Goal: Task Accomplishment & Management: Use online tool/utility

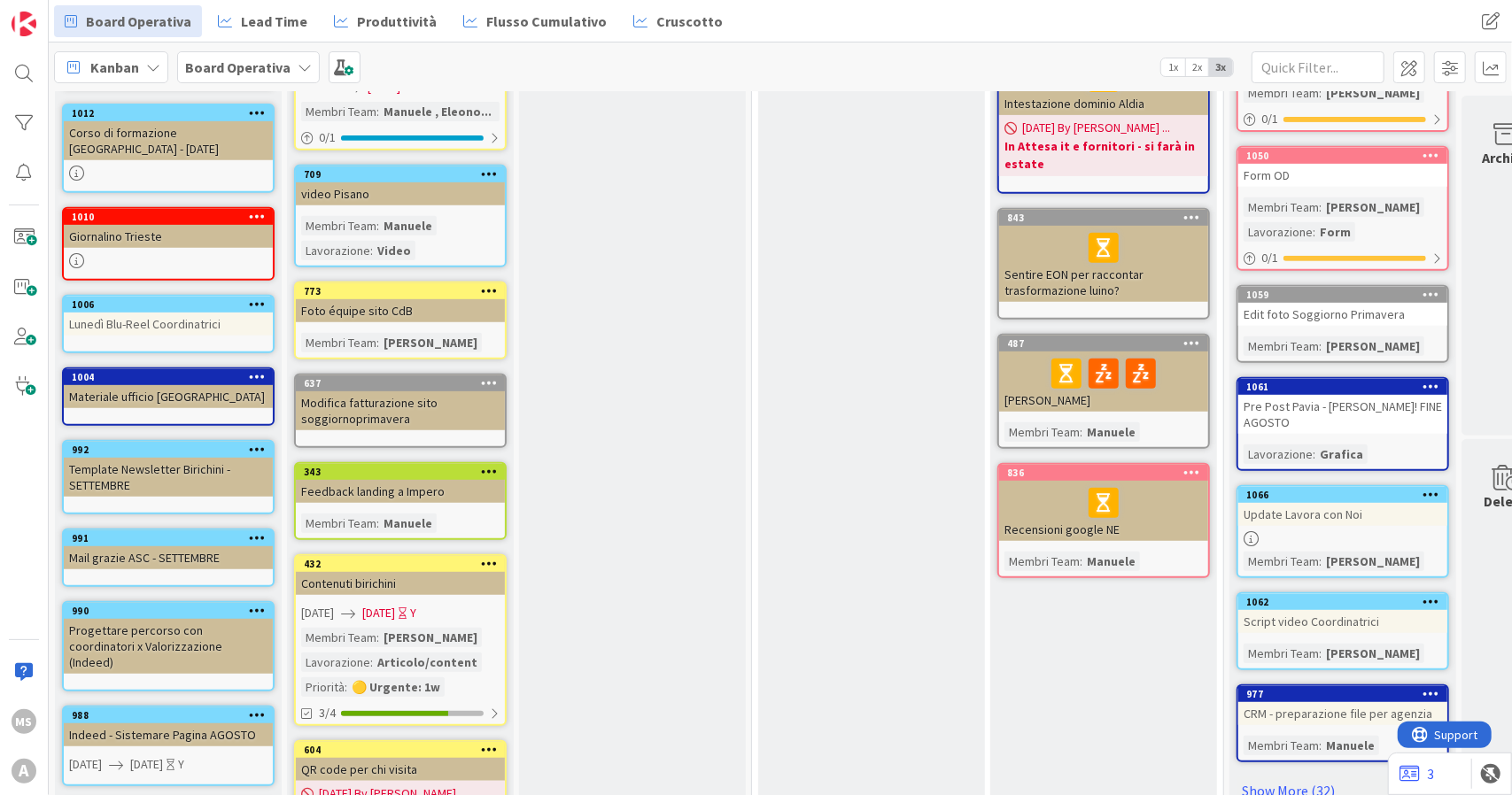
scroll to position [532, 0]
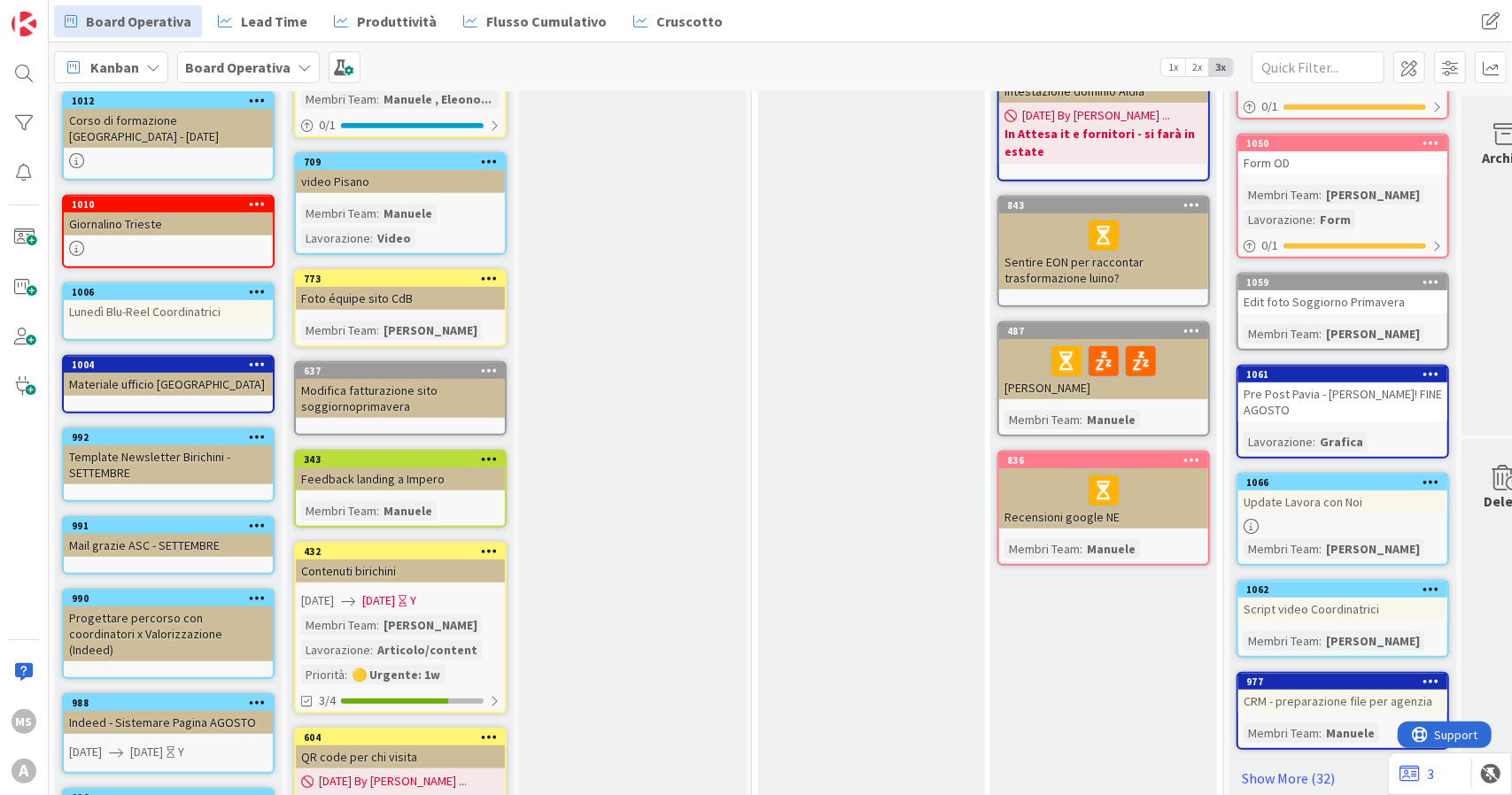
click at [1392, 383] on div "Pre Post Pavia - [PERSON_NAME]! FINE AGOSTO" at bounding box center [1342, 402] width 209 height 39
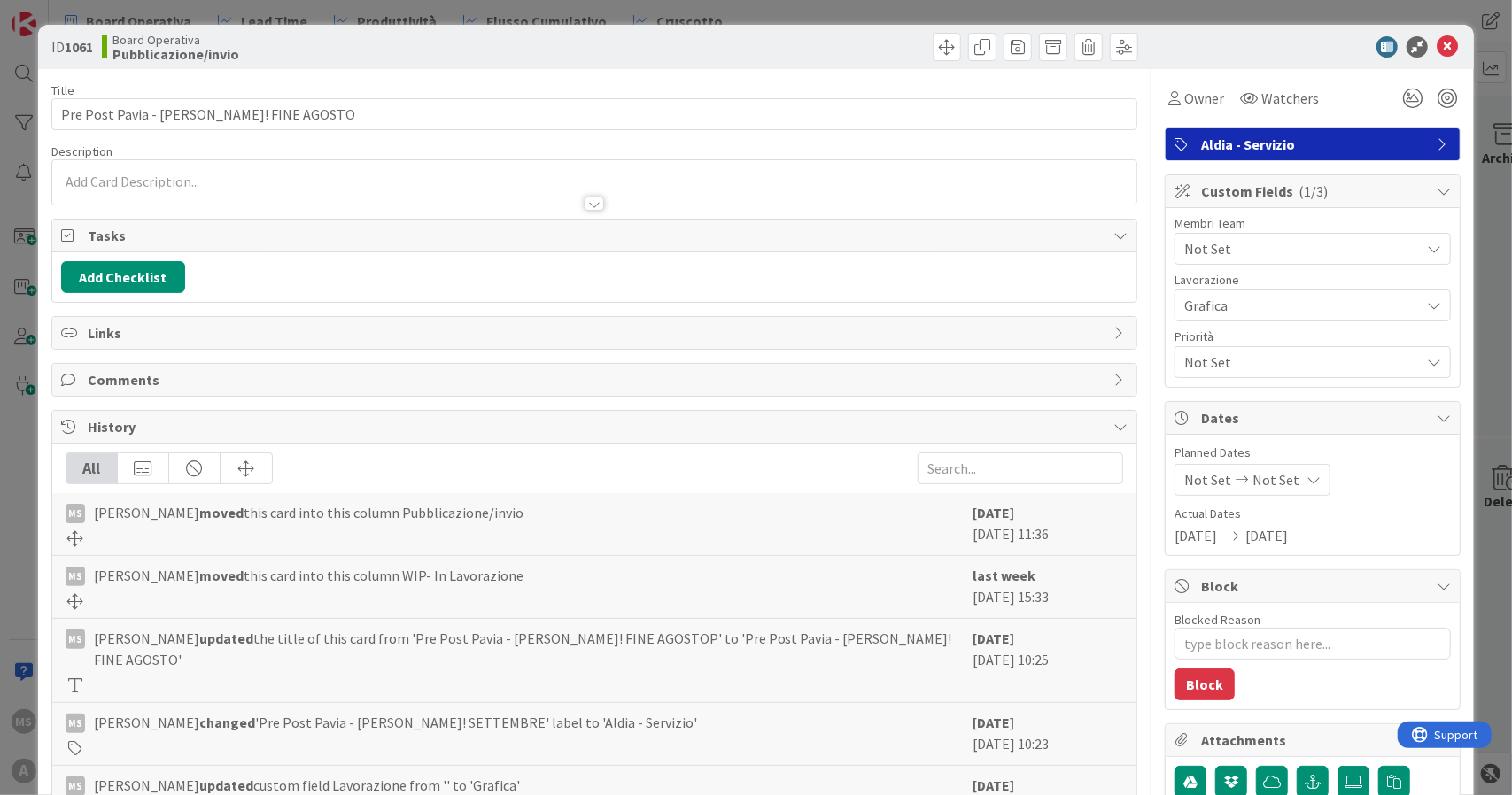
click at [1237, 238] on span "Not Set" at bounding box center [1302, 248] width 235 height 21
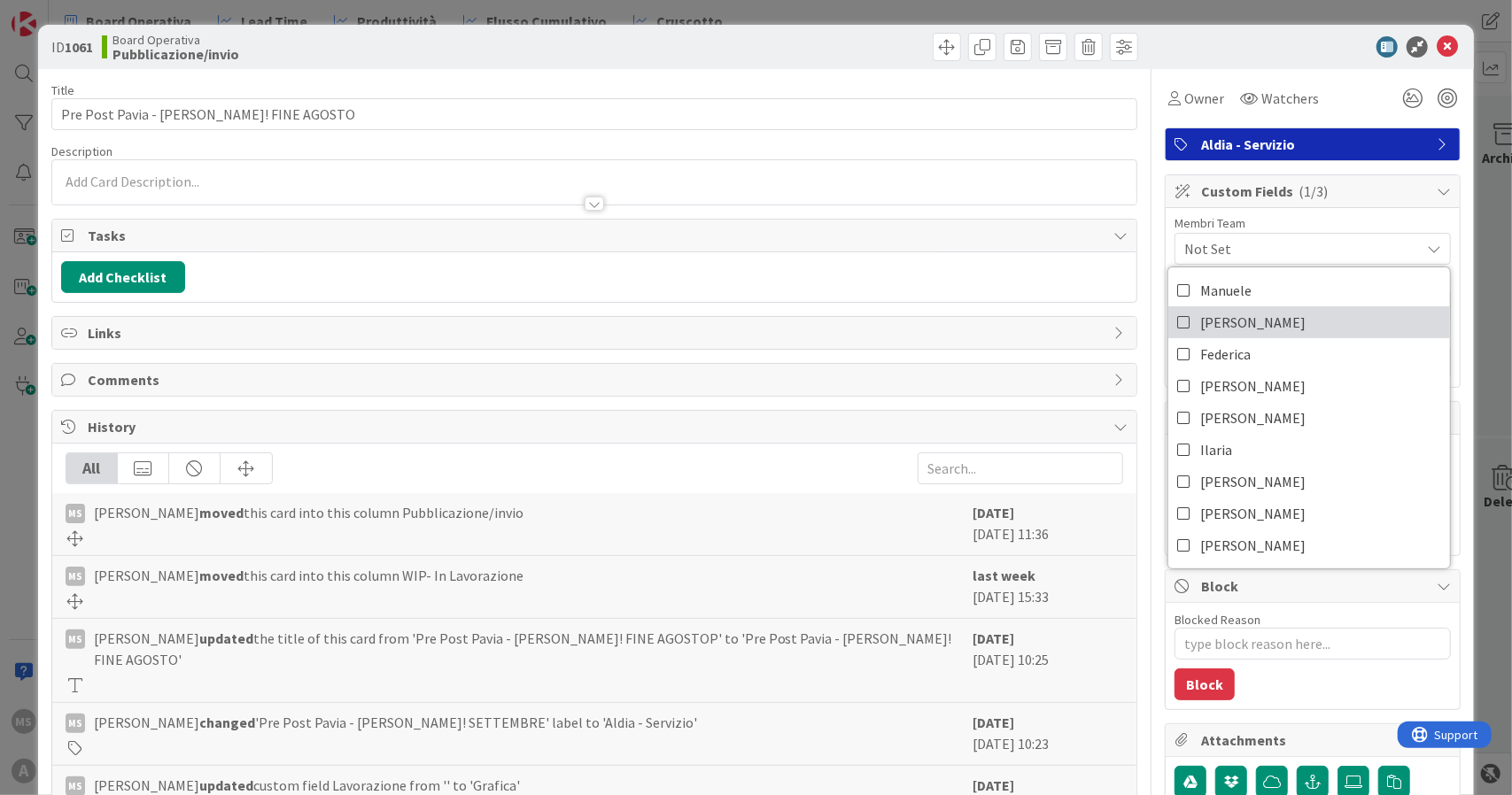
click at [1237, 321] on span "[PERSON_NAME]" at bounding box center [1252, 321] width 105 height 26
type textarea "x"
click at [1440, 56] on icon at bounding box center [1446, 46] width 21 height 21
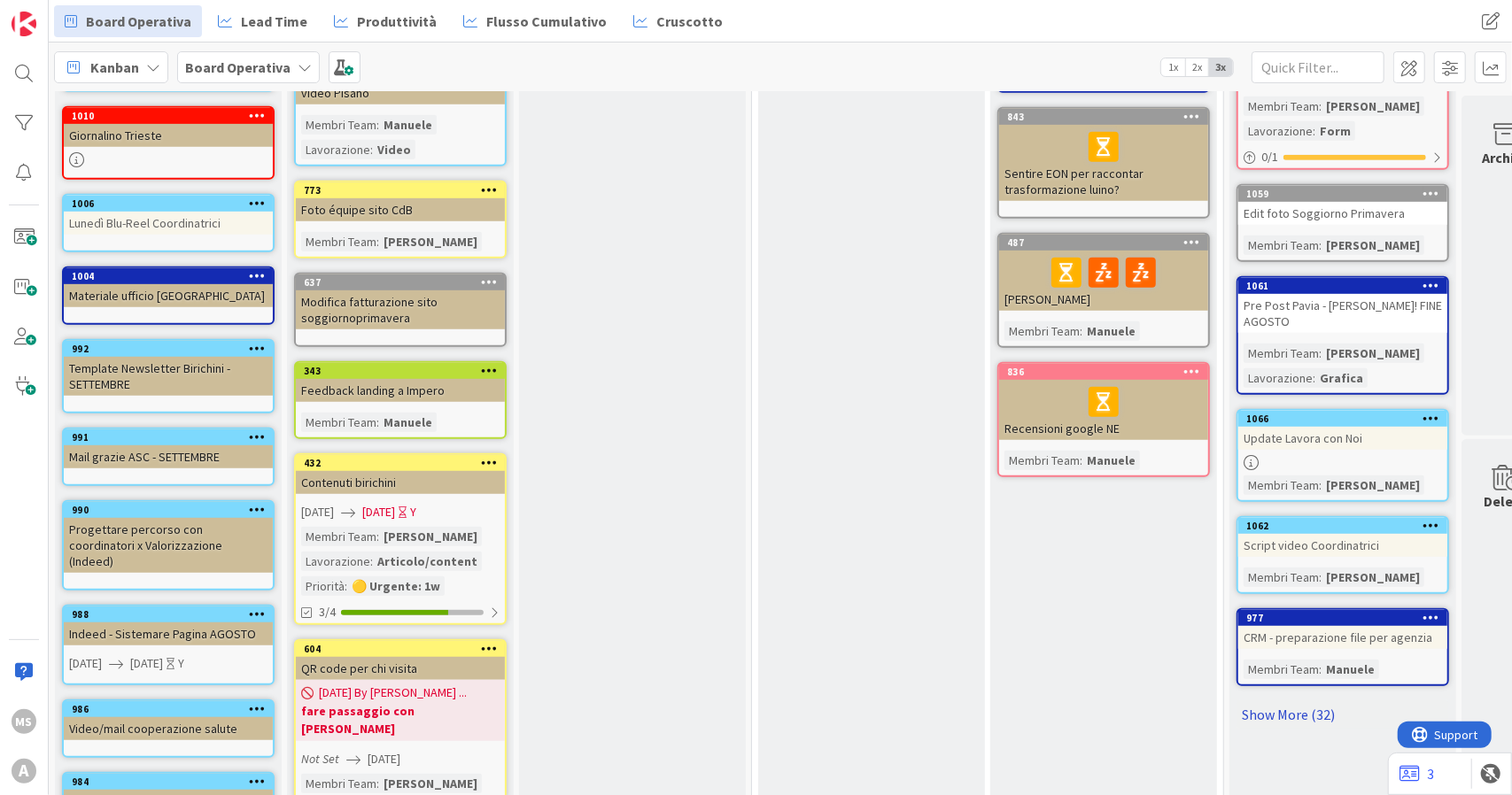
click at [1262, 701] on link "Show More (32)" at bounding box center [1342, 714] width 213 height 28
